Goal: Information Seeking & Learning: Learn about a topic

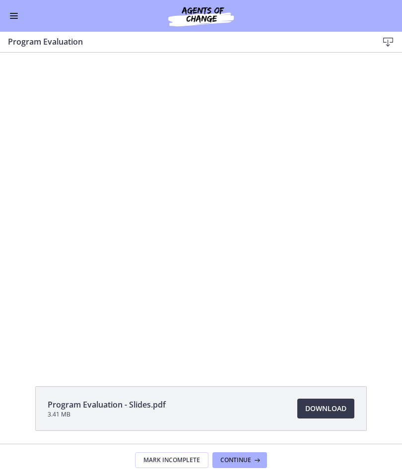
click at [344, 407] on span "Download Opens in a new window" at bounding box center [325, 409] width 41 height 12
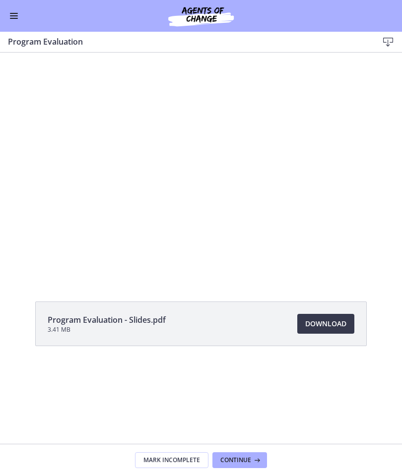
click at [13, 18] on span "Enable menu" at bounding box center [14, 18] width 8 height 1
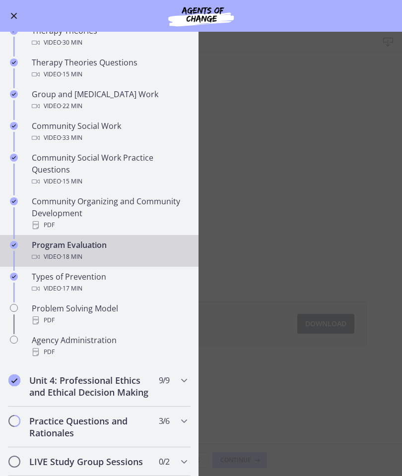
click at [56, 287] on div "Video · 17 min" at bounding box center [109, 289] width 155 height 12
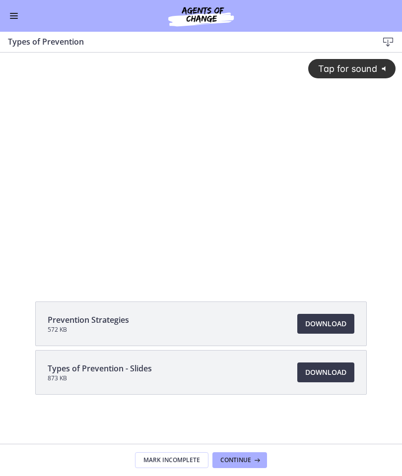
click at [346, 321] on span "Download Opens in a new window" at bounding box center [325, 324] width 41 height 12
click at [17, 27] on div "Go to Dashboard" at bounding box center [201, 16] width 402 height 32
click at [7, 22] on div "Go to Dashboard" at bounding box center [201, 16] width 402 height 32
click at [25, 32] on div "Types of Prevention Download Enable fullscreen" at bounding box center [201, 42] width 402 height 21
click at [16, 19] on button "Enable menu" at bounding box center [14, 16] width 12 height 12
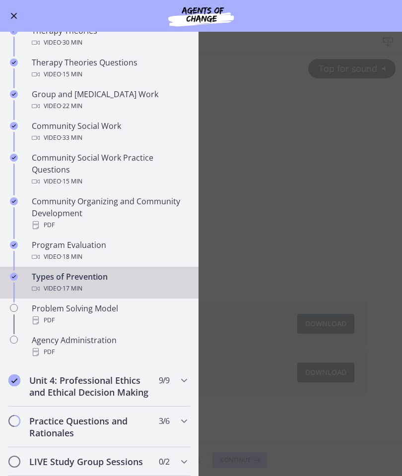
click at [37, 307] on div "Problem Solving Model PDF" at bounding box center [109, 315] width 155 height 24
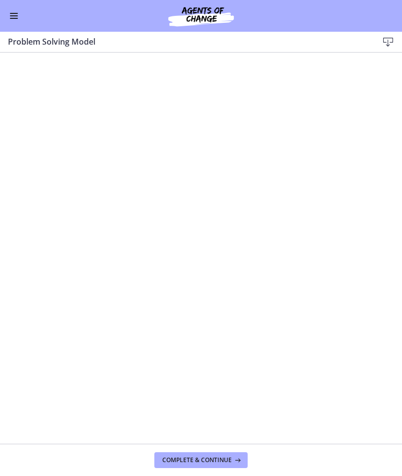
click at [11, 21] on button "Enable menu" at bounding box center [14, 16] width 12 height 12
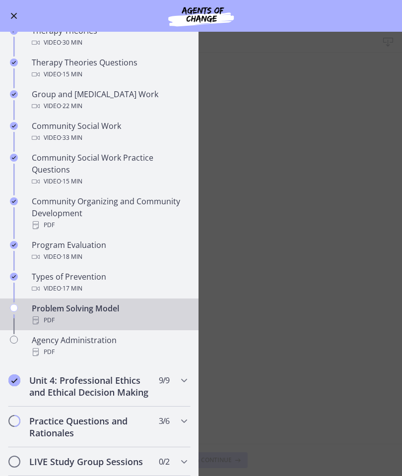
click at [37, 349] on icon "Chapters" at bounding box center [36, 352] width 8 height 8
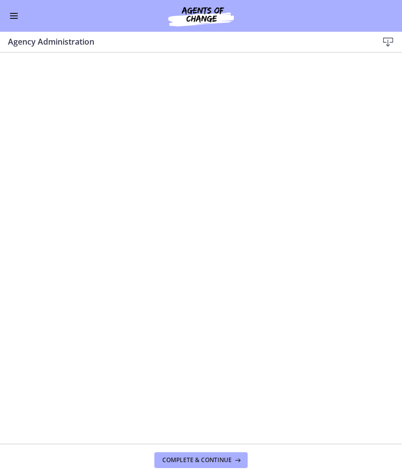
click at [17, 18] on span "Enable menu" at bounding box center [14, 18] width 8 height 1
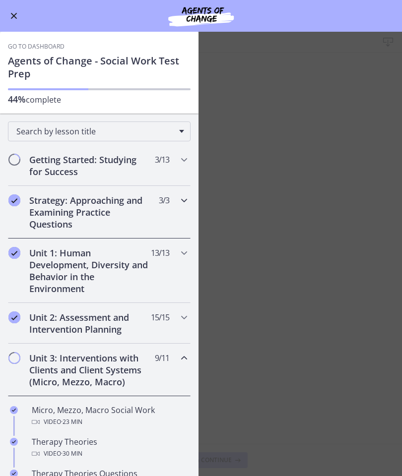
click at [189, 206] on span "Chapters" at bounding box center [184, 201] width 12 height 12
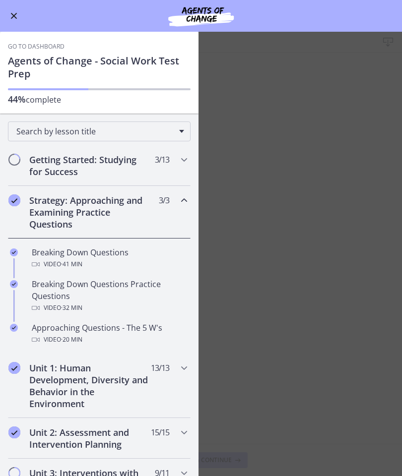
click at [119, 254] on div "Breaking Down Questions Video · 41 min" at bounding box center [109, 259] width 155 height 24
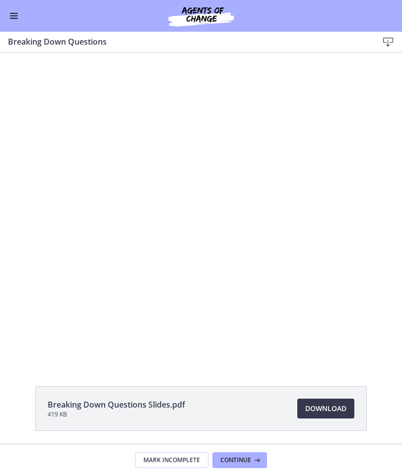
click at [333, 408] on div "Breaking Down Questions Slides.pdf 419 KB Download Opens in a new window" at bounding box center [201, 249] width 402 height 392
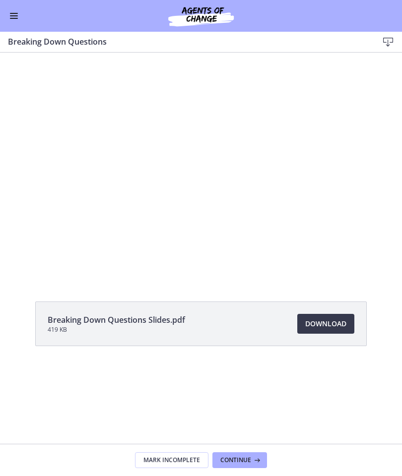
click at [331, 327] on span "Download Opens in a new window" at bounding box center [325, 324] width 41 height 12
click at [7, 21] on div "Go to Dashboard" at bounding box center [201, 16] width 402 height 32
click at [18, 19] on button "Enable menu" at bounding box center [14, 16] width 12 height 12
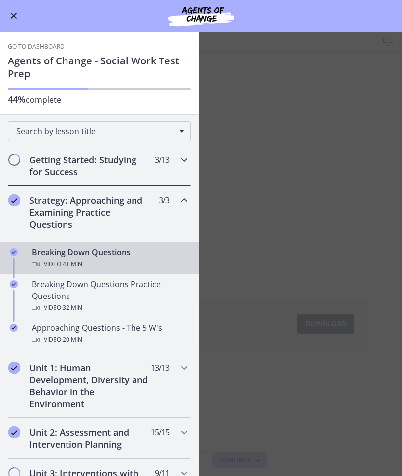
click at [171, 165] on div "Getting Started: Studying for Success 3 / 13 Completed" at bounding box center [99, 165] width 183 height 41
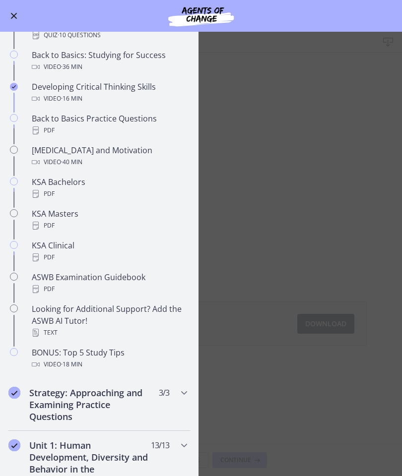
scroll to position [265, 0]
click at [152, 312] on div "Looking for Additional Support? Add the ASWB AI Tutor! Text" at bounding box center [109, 321] width 155 height 36
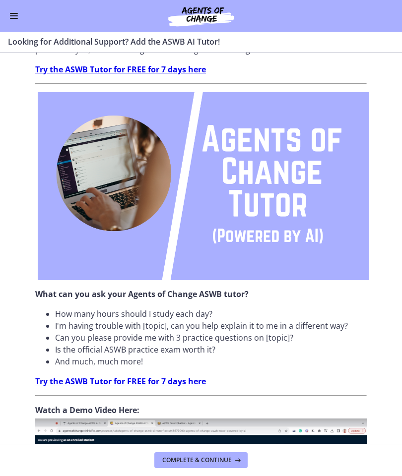
scroll to position [82, 0]
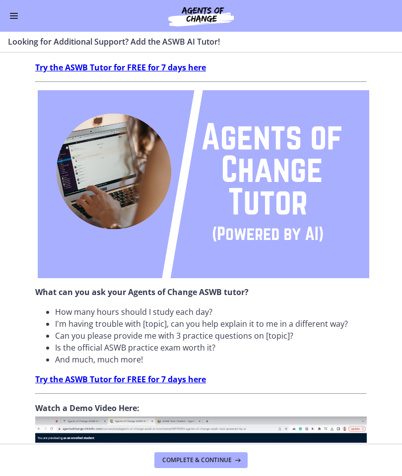
click at [182, 384] on strong "Try the ASWB Tutor for FREE for 7 days here" at bounding box center [120, 379] width 171 height 11
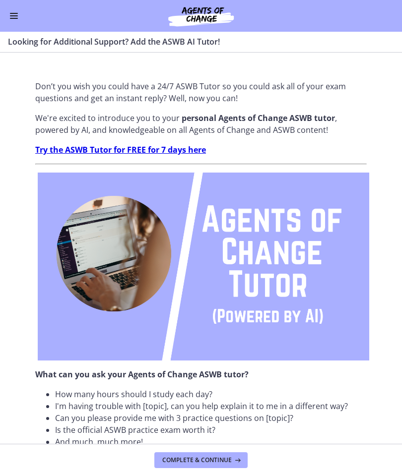
scroll to position [0, 0]
click at [13, 16] on button "Enable menu" at bounding box center [14, 16] width 12 height 12
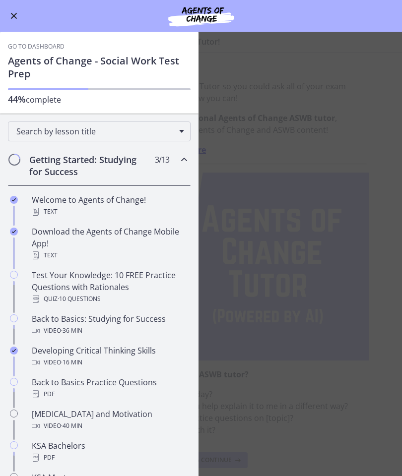
click at [188, 165] on icon "Chapters" at bounding box center [184, 160] width 12 height 12
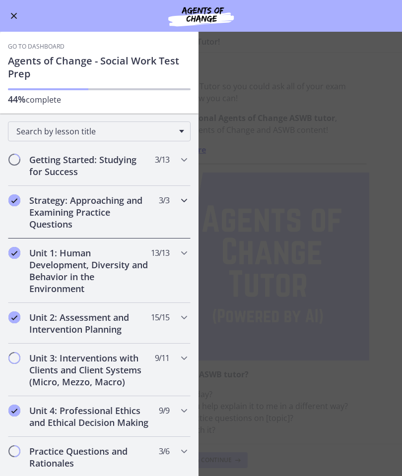
click at [185, 205] on icon "Chapters" at bounding box center [184, 201] width 12 height 12
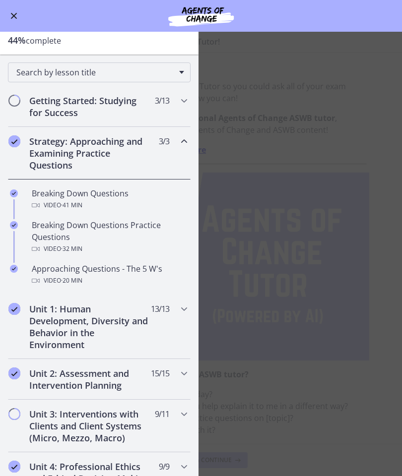
scroll to position [60, 0]
click at [158, 271] on div "Approaching Questions - The 5 W's Video · 20 min" at bounding box center [109, 275] width 155 height 24
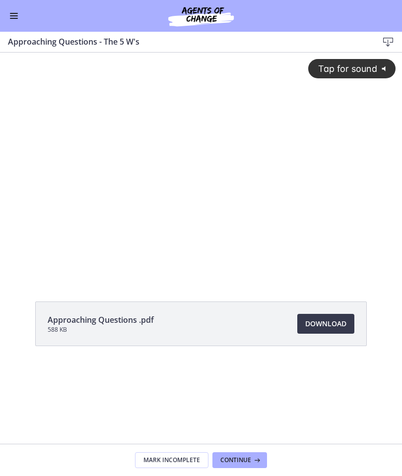
click at [324, 331] on link "Download Opens in a new window" at bounding box center [325, 324] width 57 height 20
